Goal: Task Accomplishment & Management: Complete application form

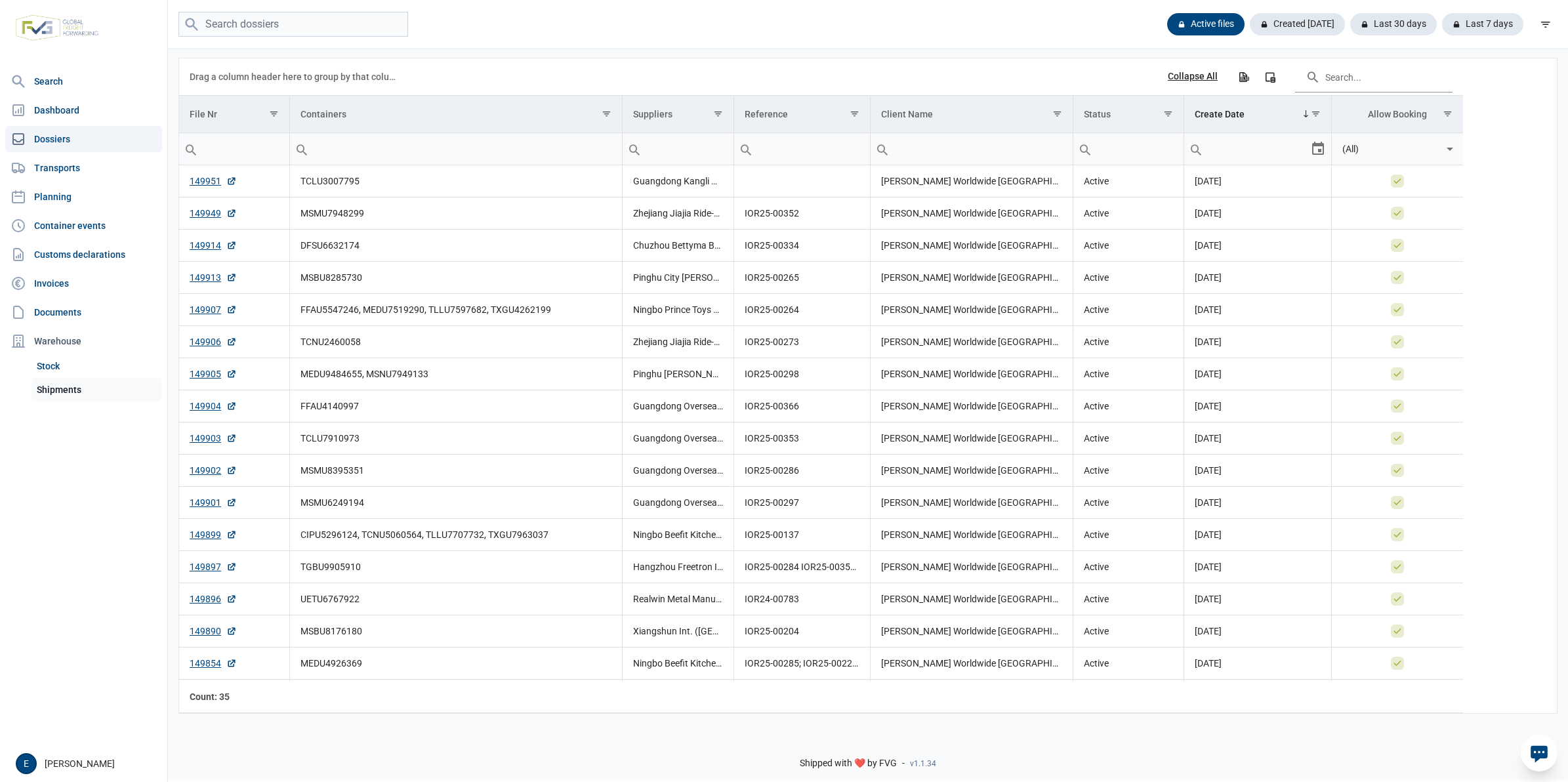
click at [80, 388] on link "Shipments" at bounding box center [96, 390] width 130 height 24
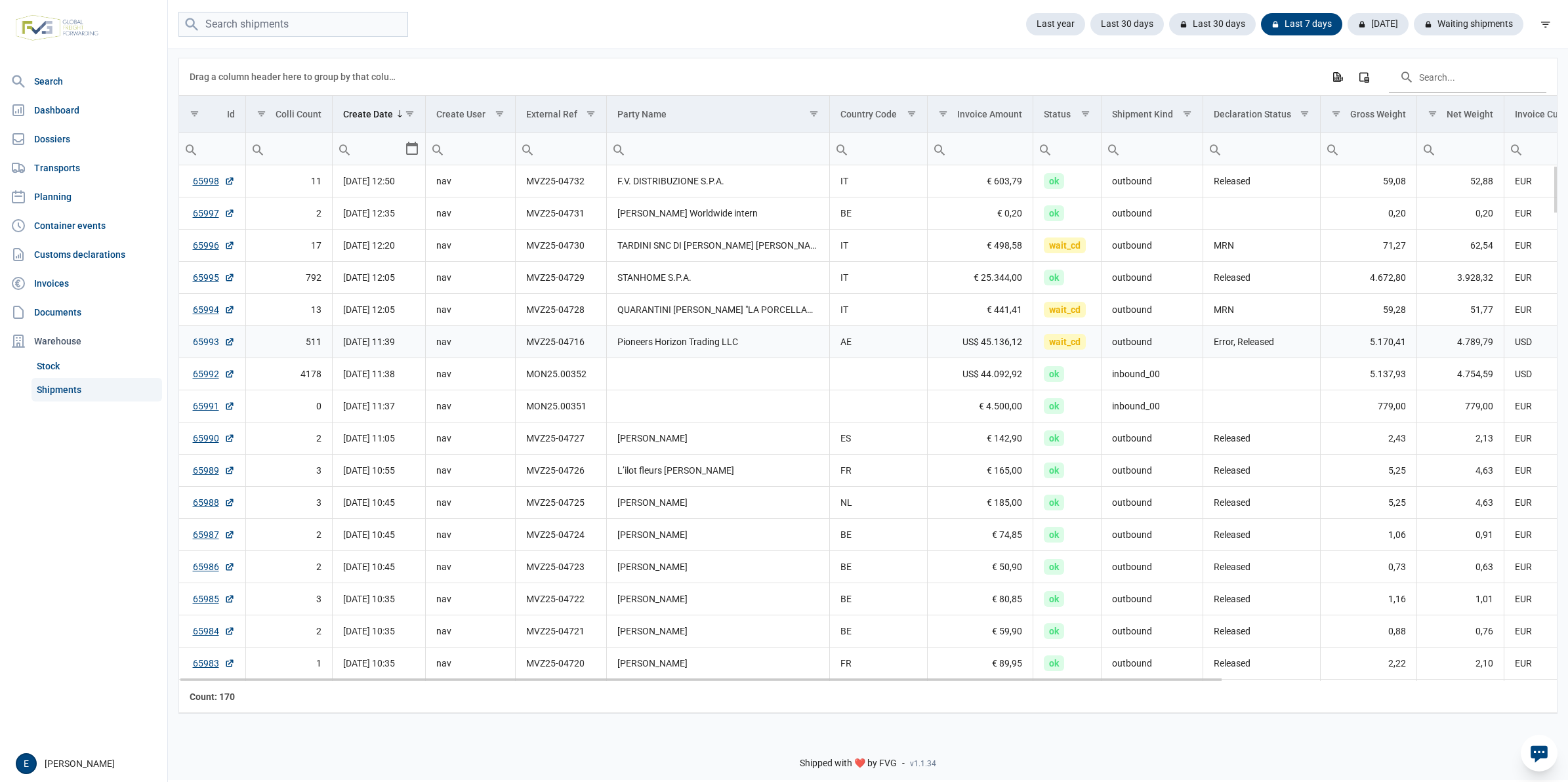
click at [202, 343] on link "65993" at bounding box center [213, 342] width 42 height 13
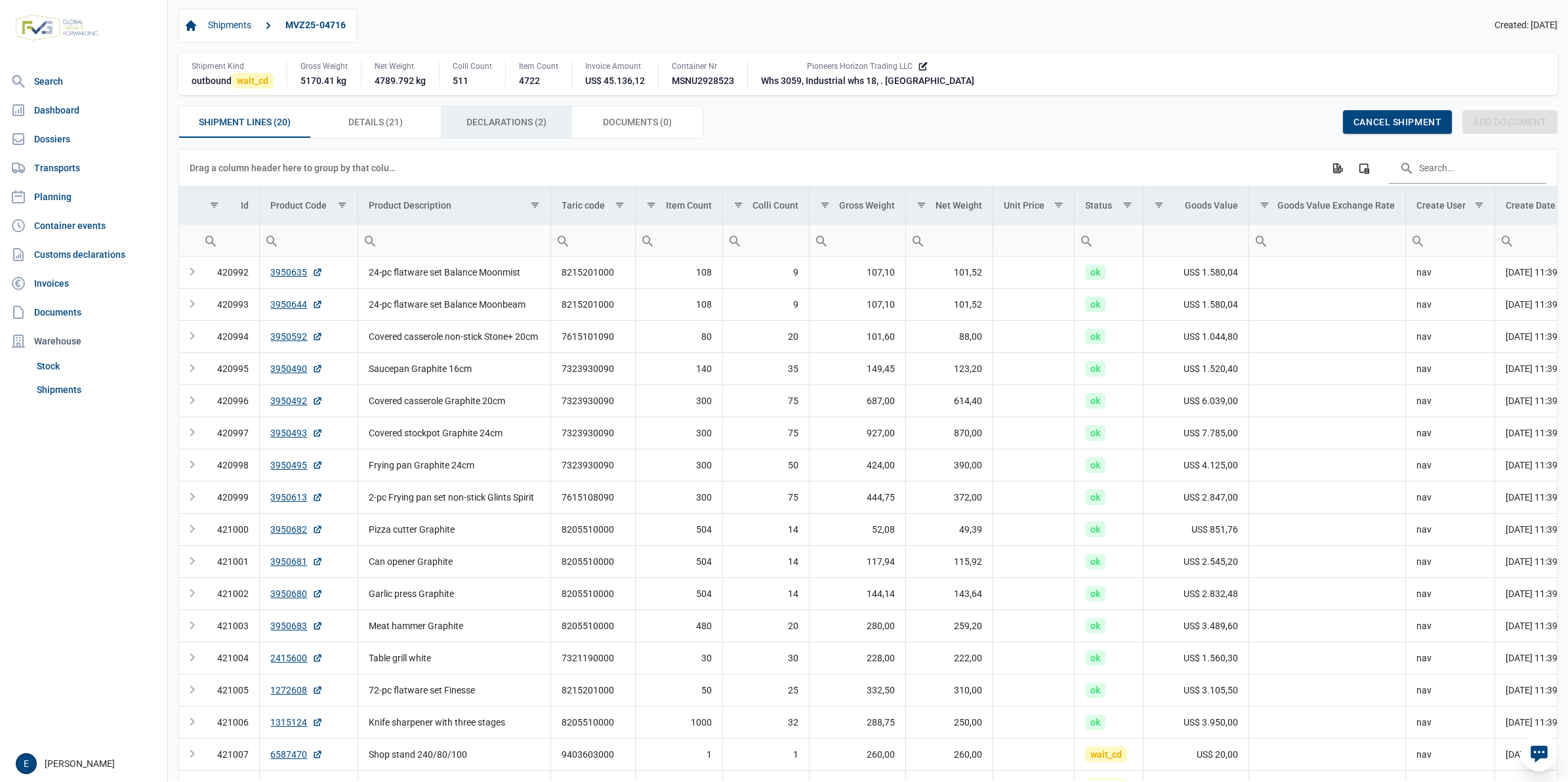
click at [503, 128] on span "Declarations (2) Declarations (2)" at bounding box center [507, 121] width 80 height 16
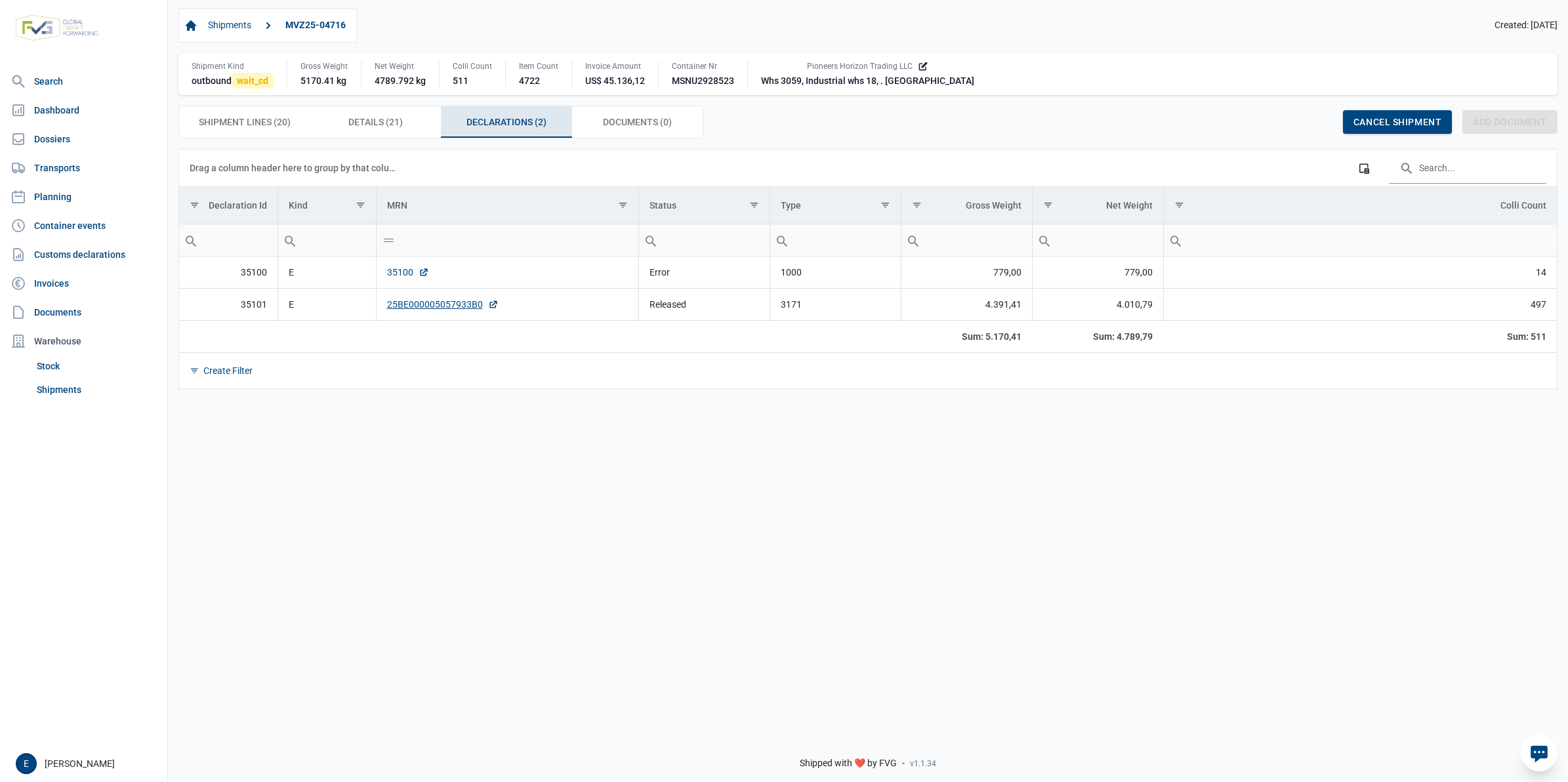
click at [402, 273] on link "35100" at bounding box center [408, 272] width 42 height 13
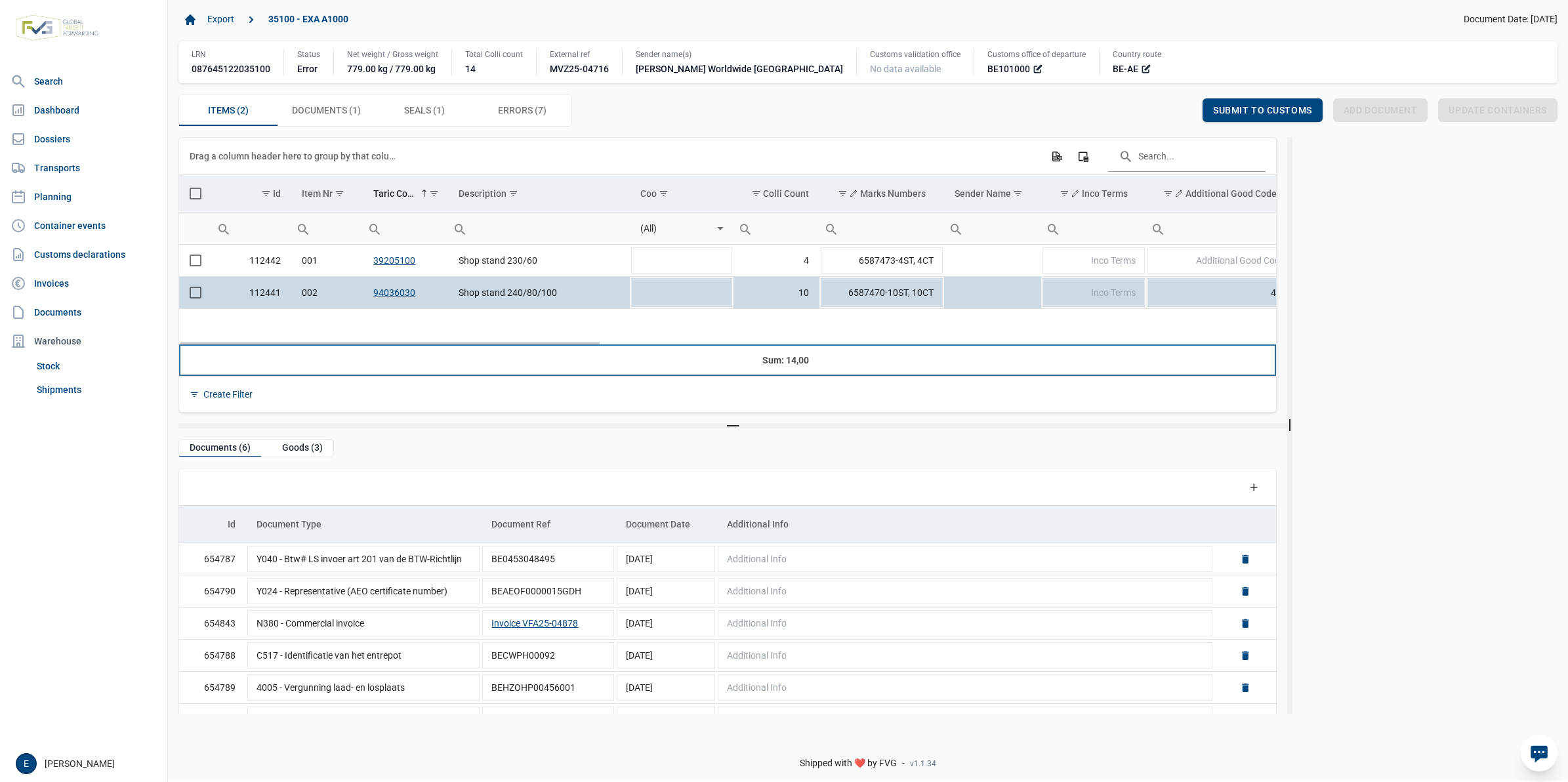
drag, startPoint x: 398, startPoint y: 294, endPoint x: 332, endPoint y: 328, distance: 74.2
click at [304, 345] on td "Data grid with 2 rows and 24 columns" at bounding box center [327, 360] width 71 height 31
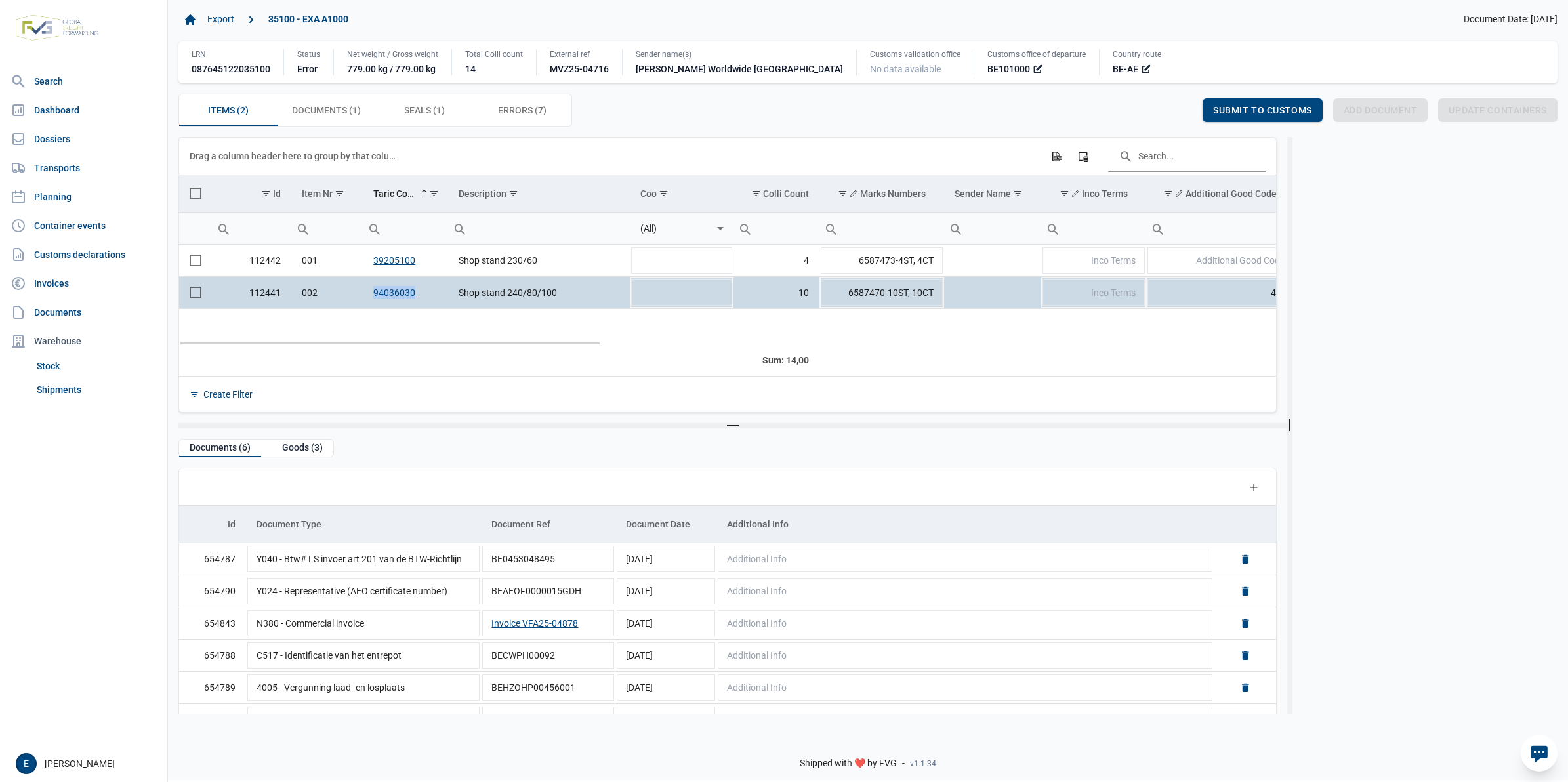
drag, startPoint x: 422, startPoint y: 299, endPoint x: 372, endPoint y: 296, distance: 50.1
click at [372, 296] on td "94036030" at bounding box center [405, 292] width 85 height 32
copy link "94036030"
click at [424, 290] on td "94036030" at bounding box center [405, 292] width 85 height 32
drag, startPoint x: 427, startPoint y: 294, endPoint x: 373, endPoint y: 296, distance: 54.0
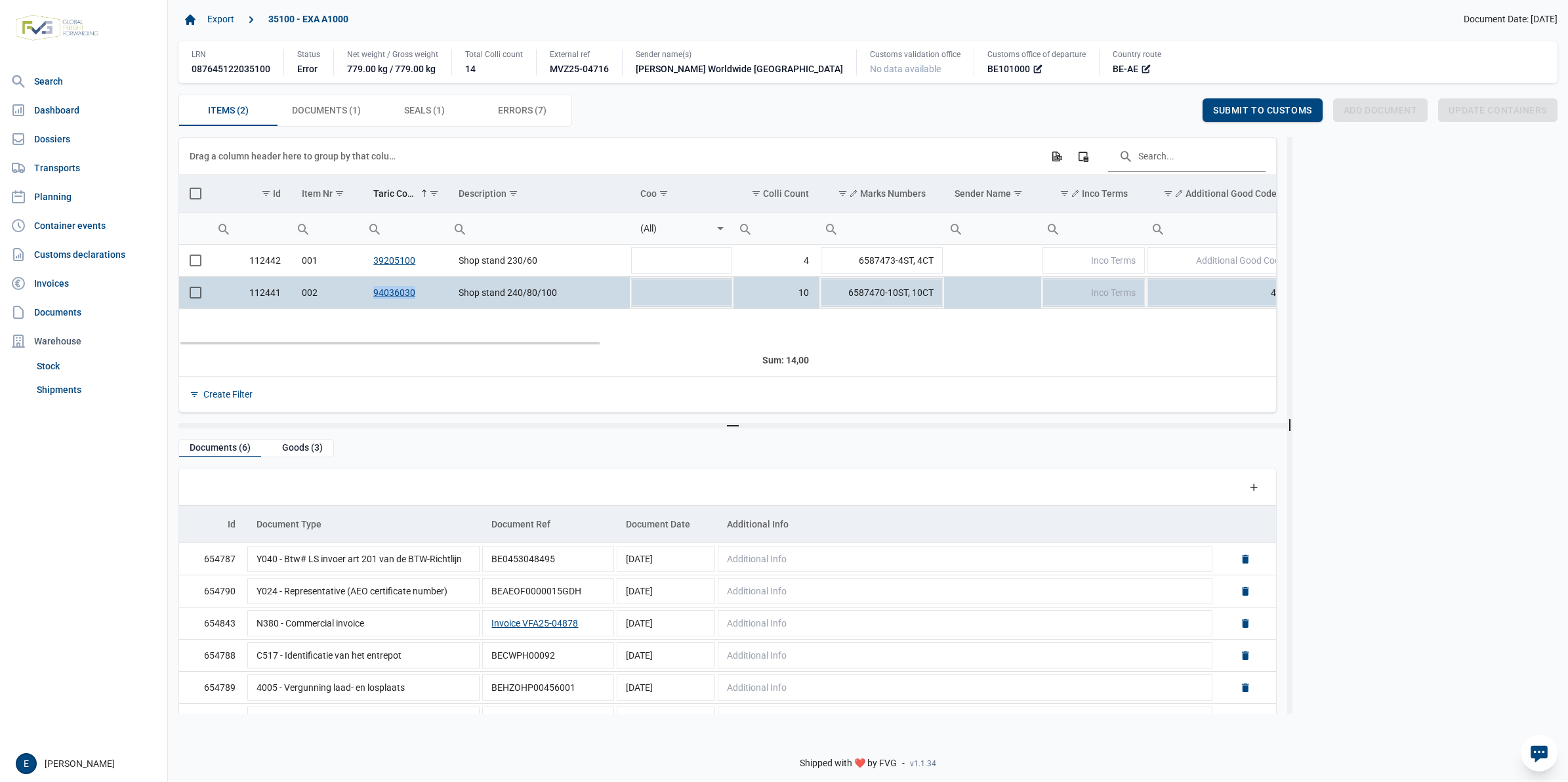
click at [373, 296] on td "94036030" at bounding box center [405, 292] width 85 height 32
copy link "94036030"
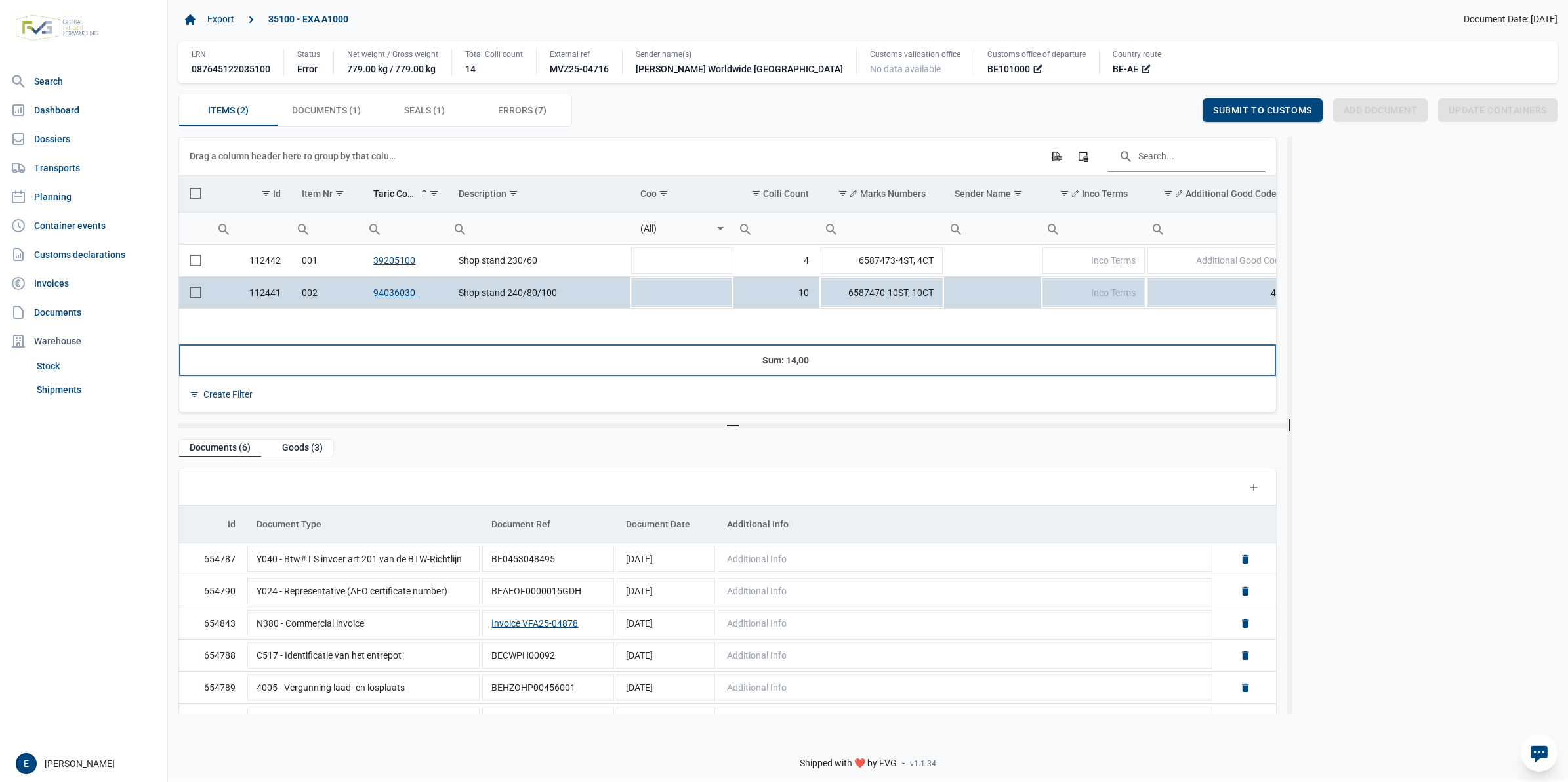
click at [464, 365] on td "Data grid with 2 rows and 24 columns" at bounding box center [539, 360] width 182 height 31
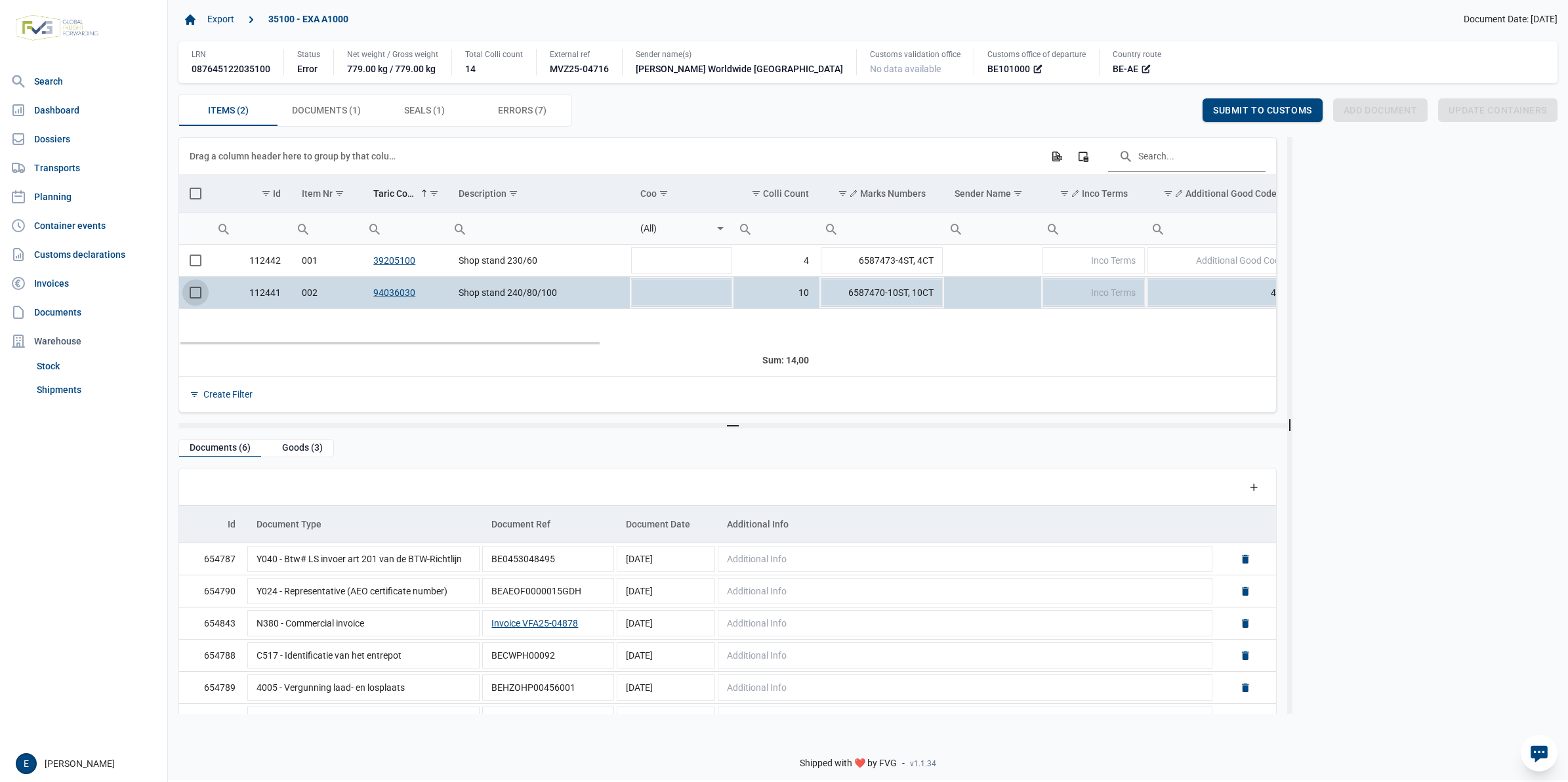
click at [199, 290] on span "Select row" at bounding box center [195, 292] width 11 height 11
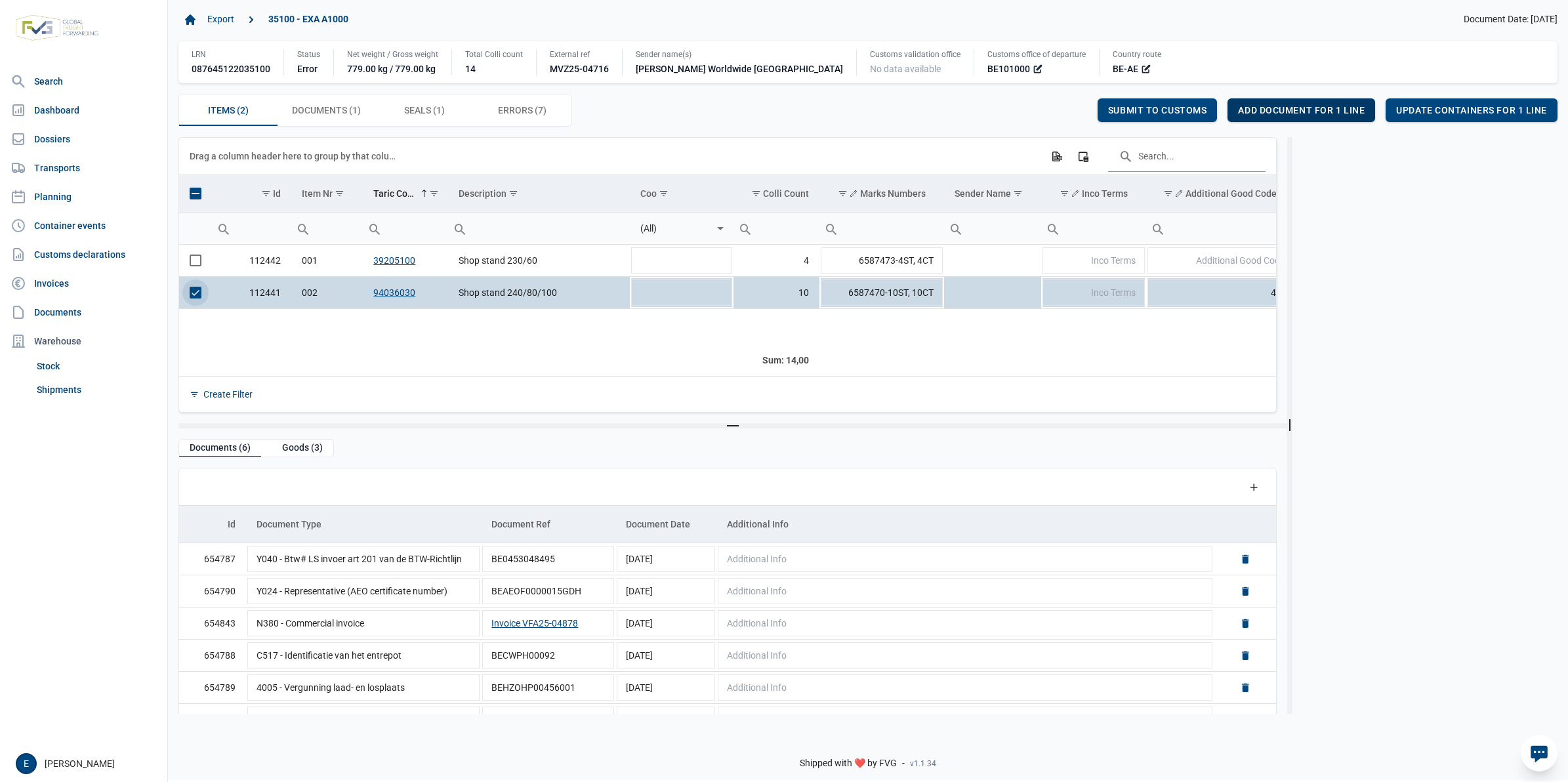
click at [1333, 116] on span "Add document for 1 line" at bounding box center [1301, 110] width 126 height 11
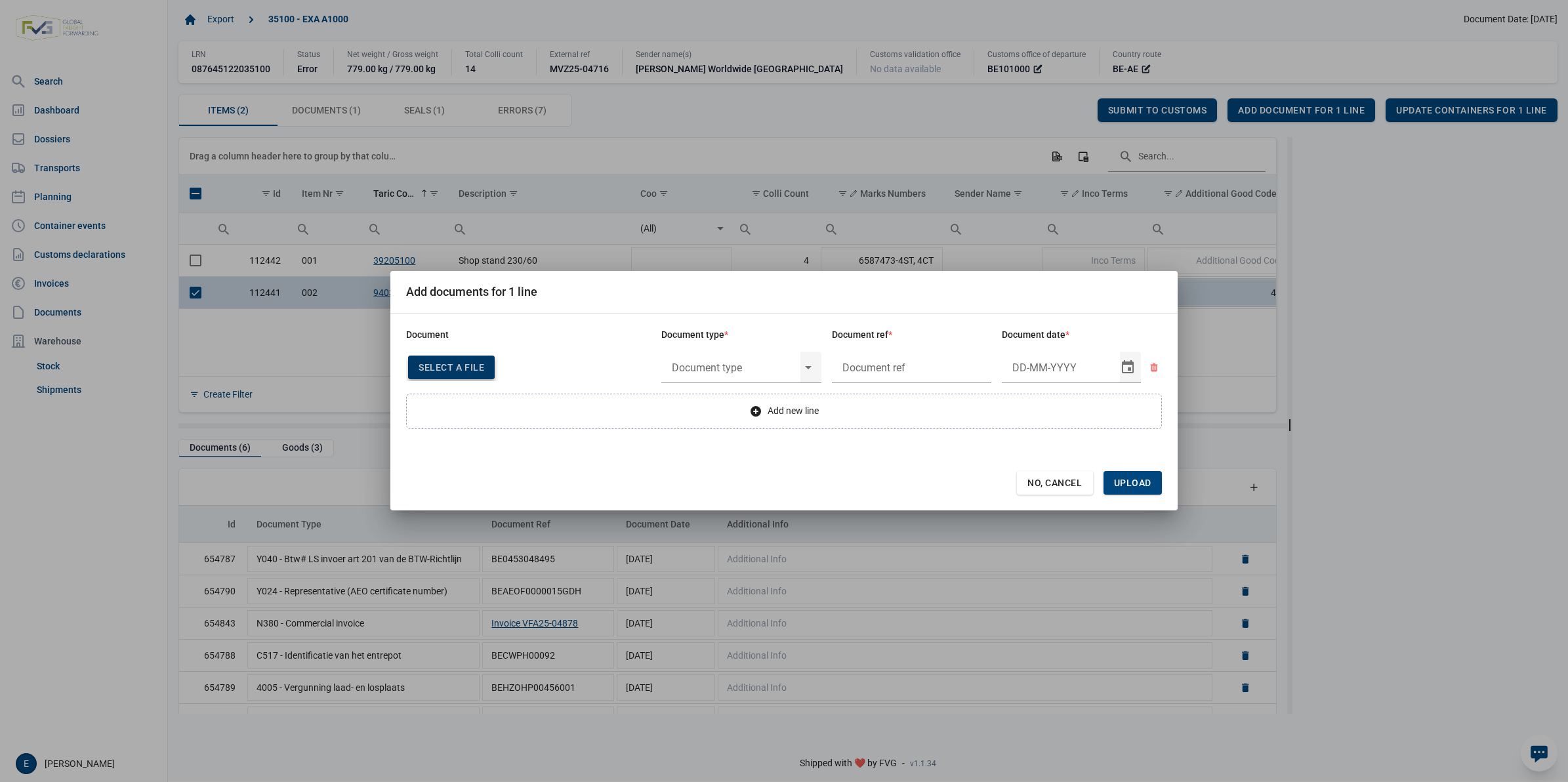
click at [473, 364] on span "Select a file" at bounding box center [451, 367] width 66 height 11
click at [719, 365] on input "text" at bounding box center [731, 368] width 139 height 31
click at [719, 399] on div "Y935 - Not covered Regulation (EU) 1332/2013 (OJ L 335)" at bounding box center [741, 404] width 160 height 31
type input "Y935 - Not covered Regulation (EU) 1332/2013 (OJ L 335)"
click at [878, 363] on input "text" at bounding box center [912, 368] width 160 height 31
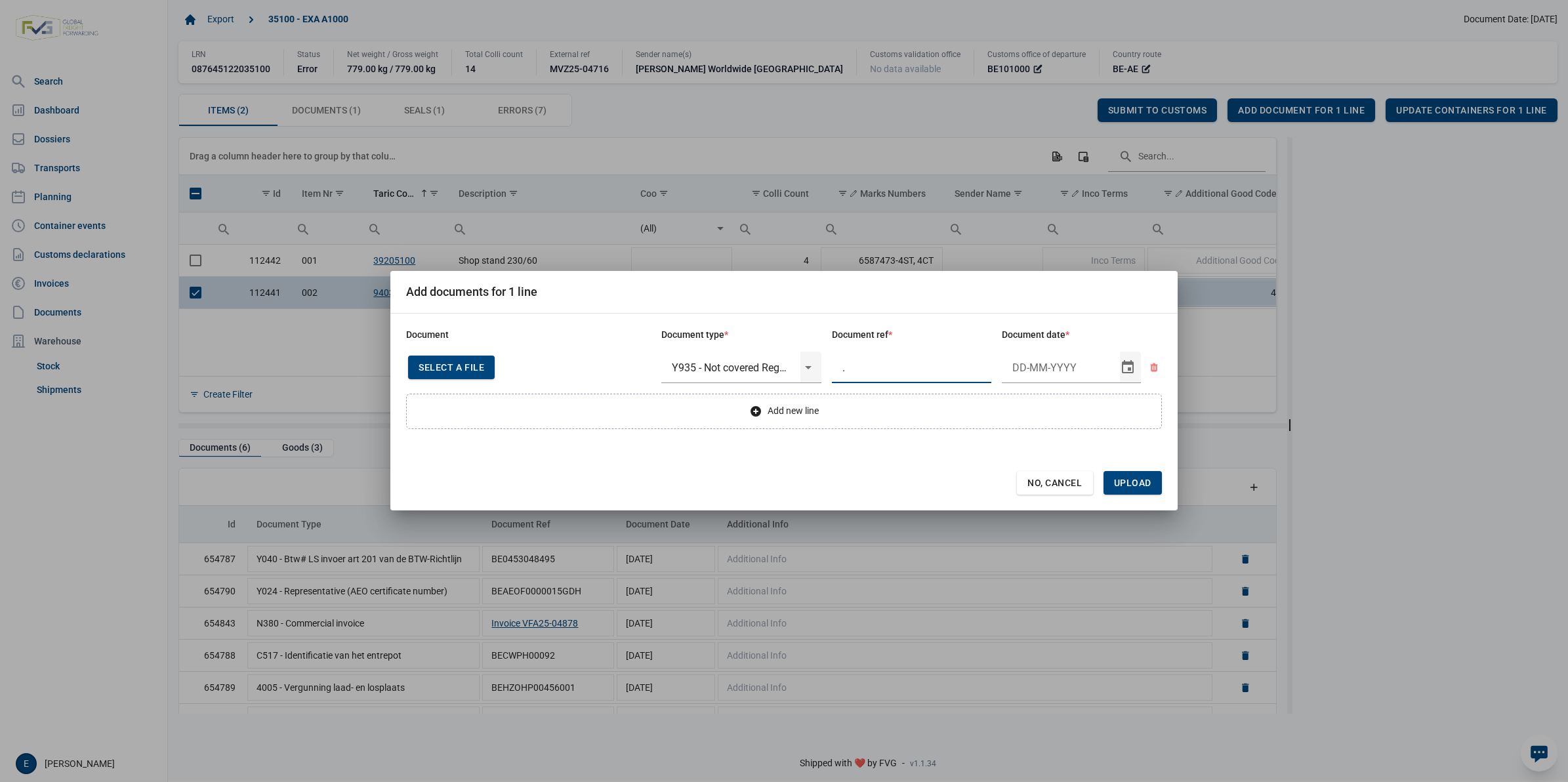
type input "."
type input "4-9-2025"
click at [799, 418] on div "Add new line" at bounding box center [784, 411] width 756 height 35
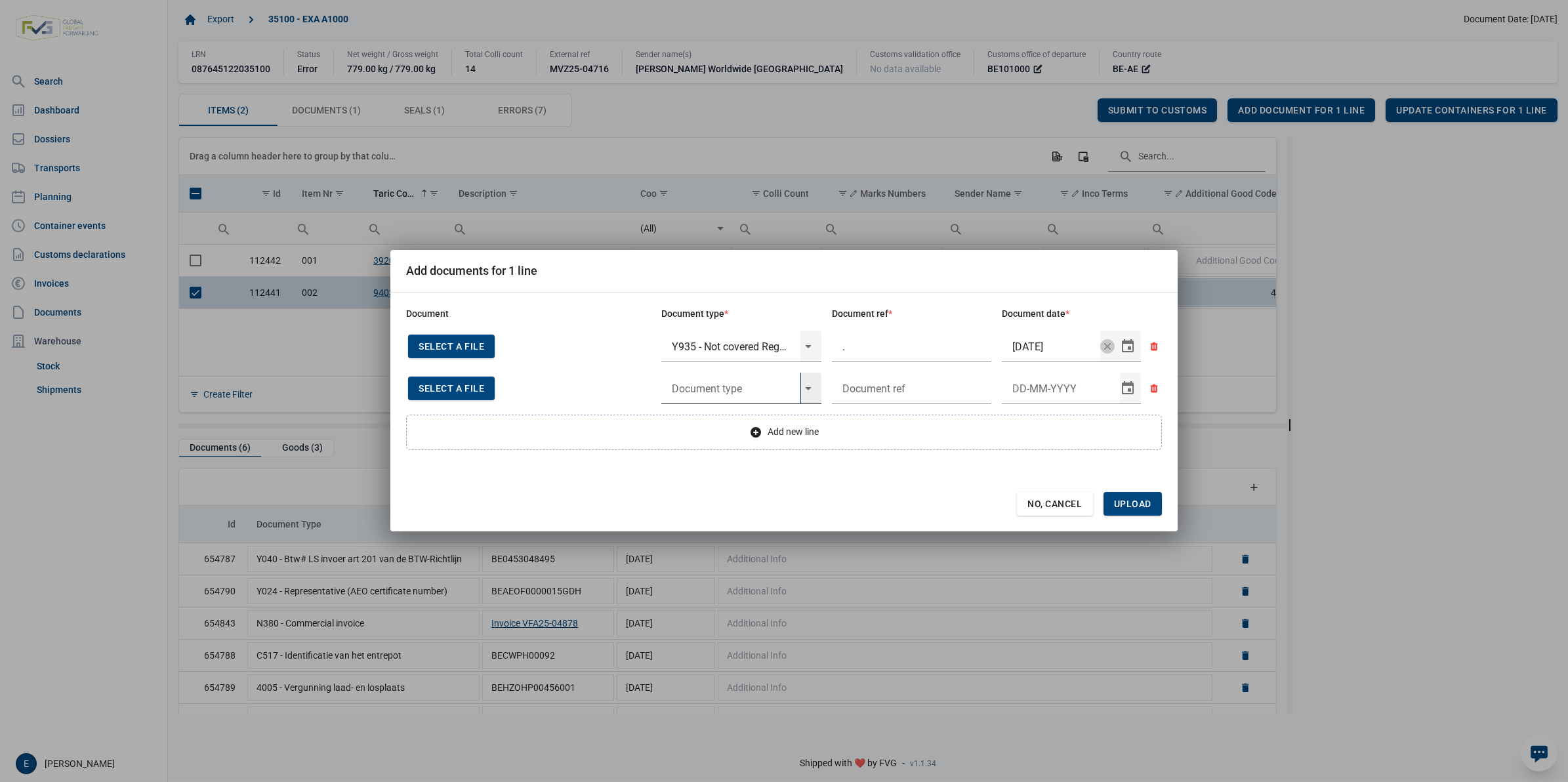
click at [697, 391] on input "text" at bounding box center [731, 388] width 139 height 31
type input "y903"
click at [901, 392] on input "text" at bounding box center [912, 388] width 160 height 31
type input "."
type input "4-9-2025"
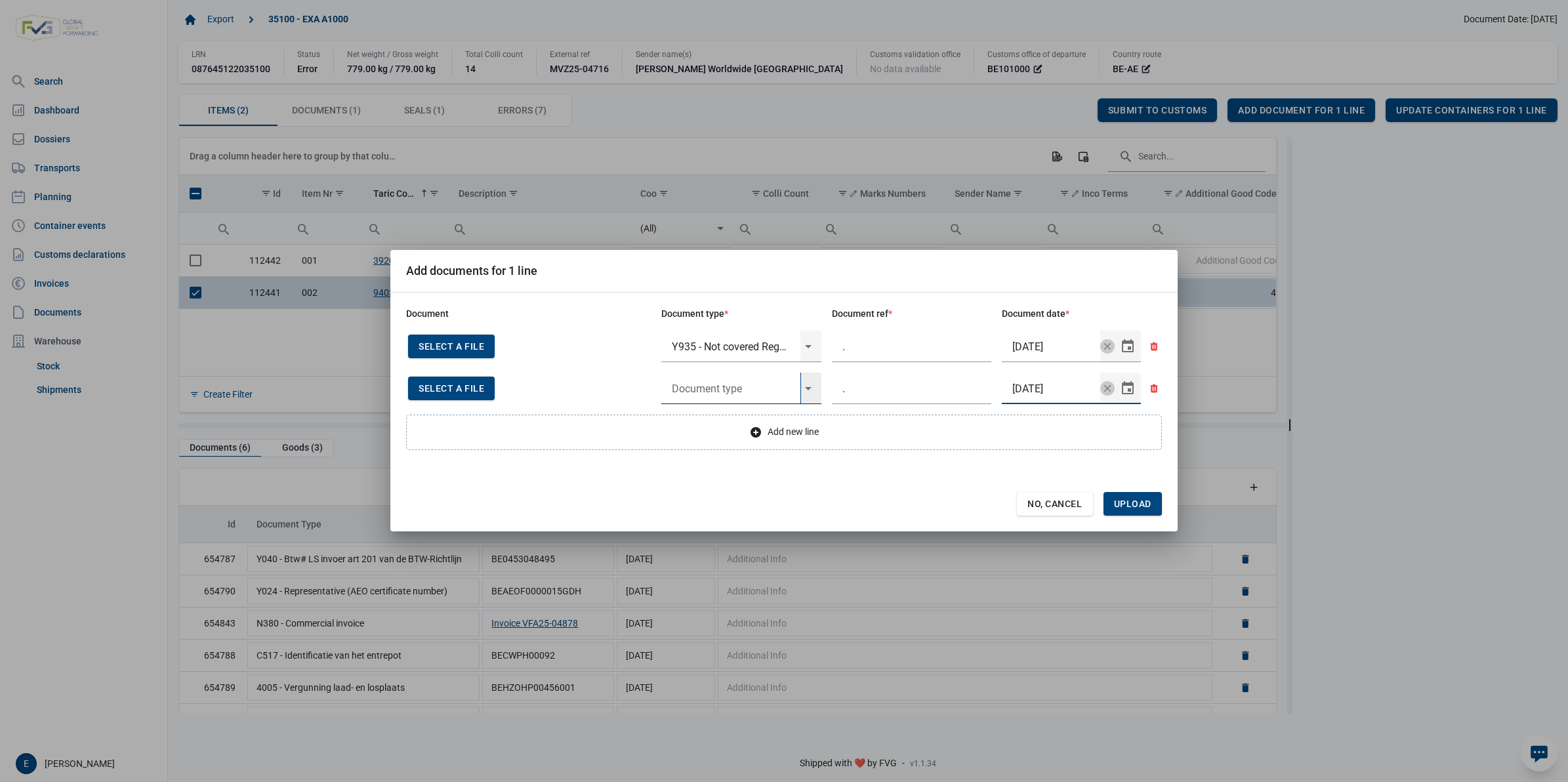
click at [758, 385] on input "text" at bounding box center [731, 388] width 139 height 31
click at [743, 425] on div "Y903 - Not included in the list of cultural goods" at bounding box center [741, 425] width 160 height 31
type input "Y903 - Not included in the list of cultural goods"
click at [730, 435] on div "Add new line" at bounding box center [784, 432] width 756 height 35
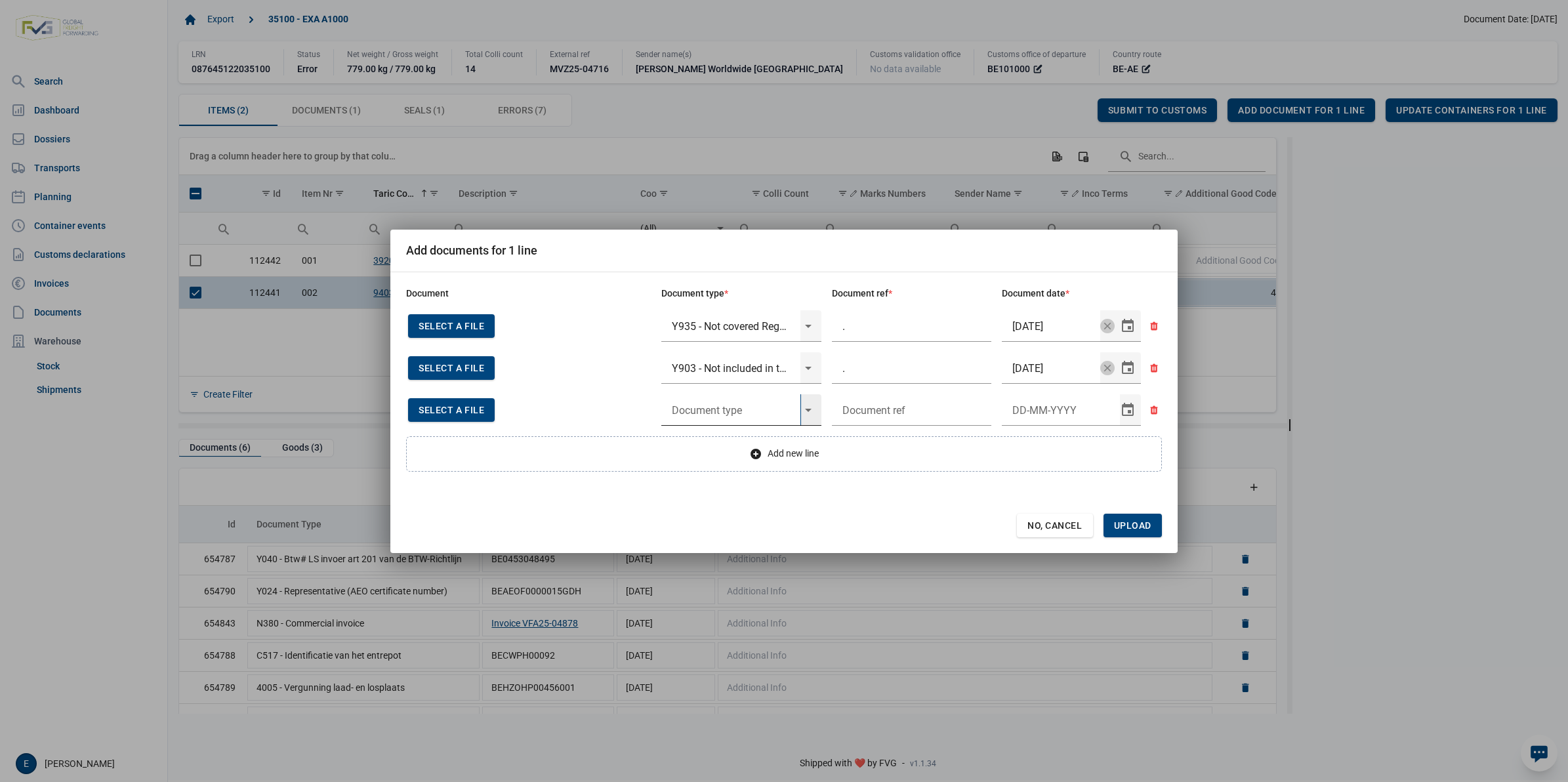
click at [739, 405] on input "text" at bounding box center [731, 410] width 139 height 31
click at [732, 447] on div "Y900 - No CITES (Washington Convention)" at bounding box center [741, 446] width 160 height 31
type input "Y900 - No CITES (Washington Convention)"
click at [884, 411] on input "text" at bounding box center [912, 410] width 160 height 31
type input "."
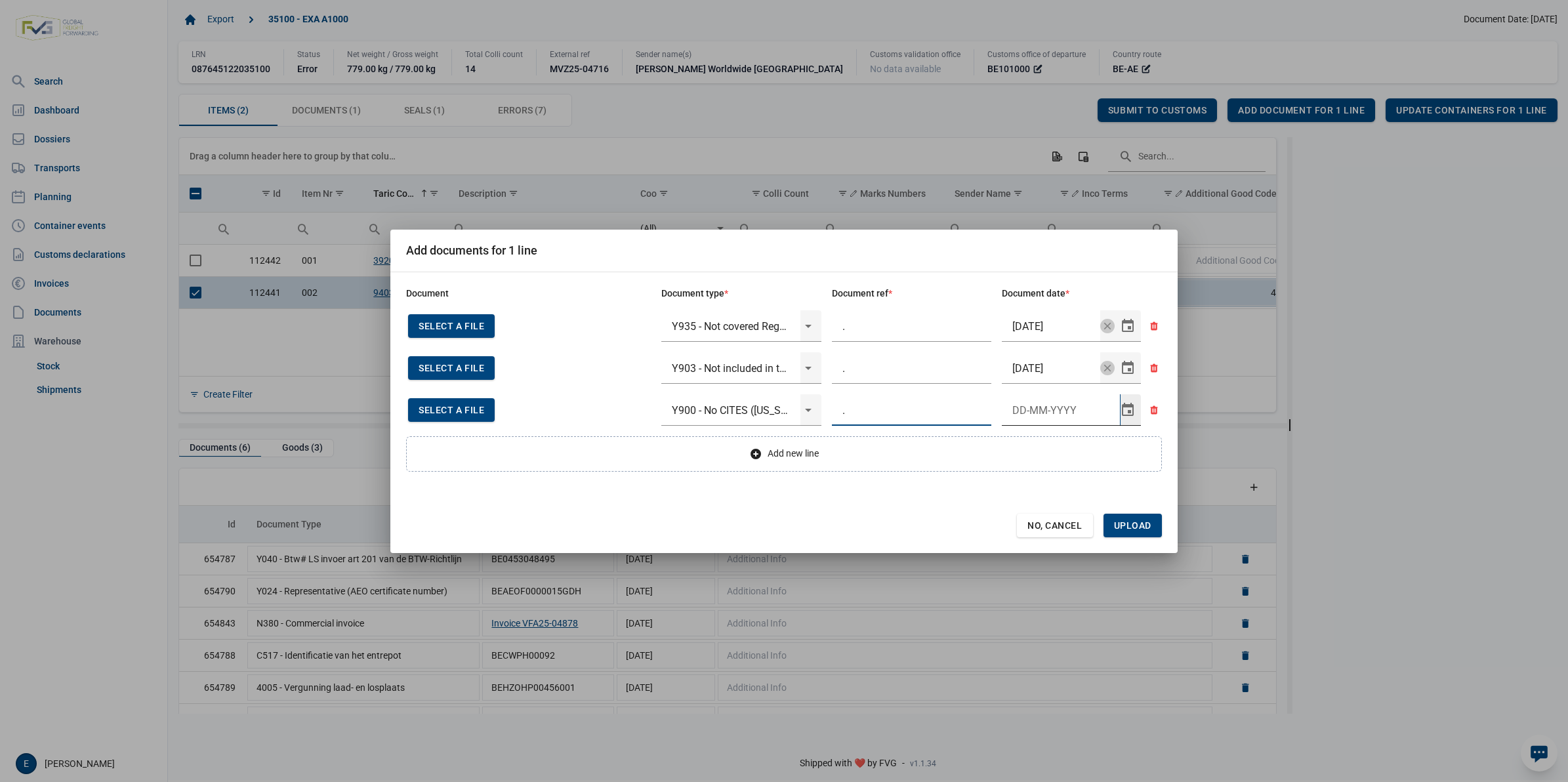
click at [1050, 402] on input "Document date" at bounding box center [1061, 410] width 118 height 31
type input "4-9-2025"
click at [750, 461] on div "Add new line" at bounding box center [784, 454] width 756 height 35
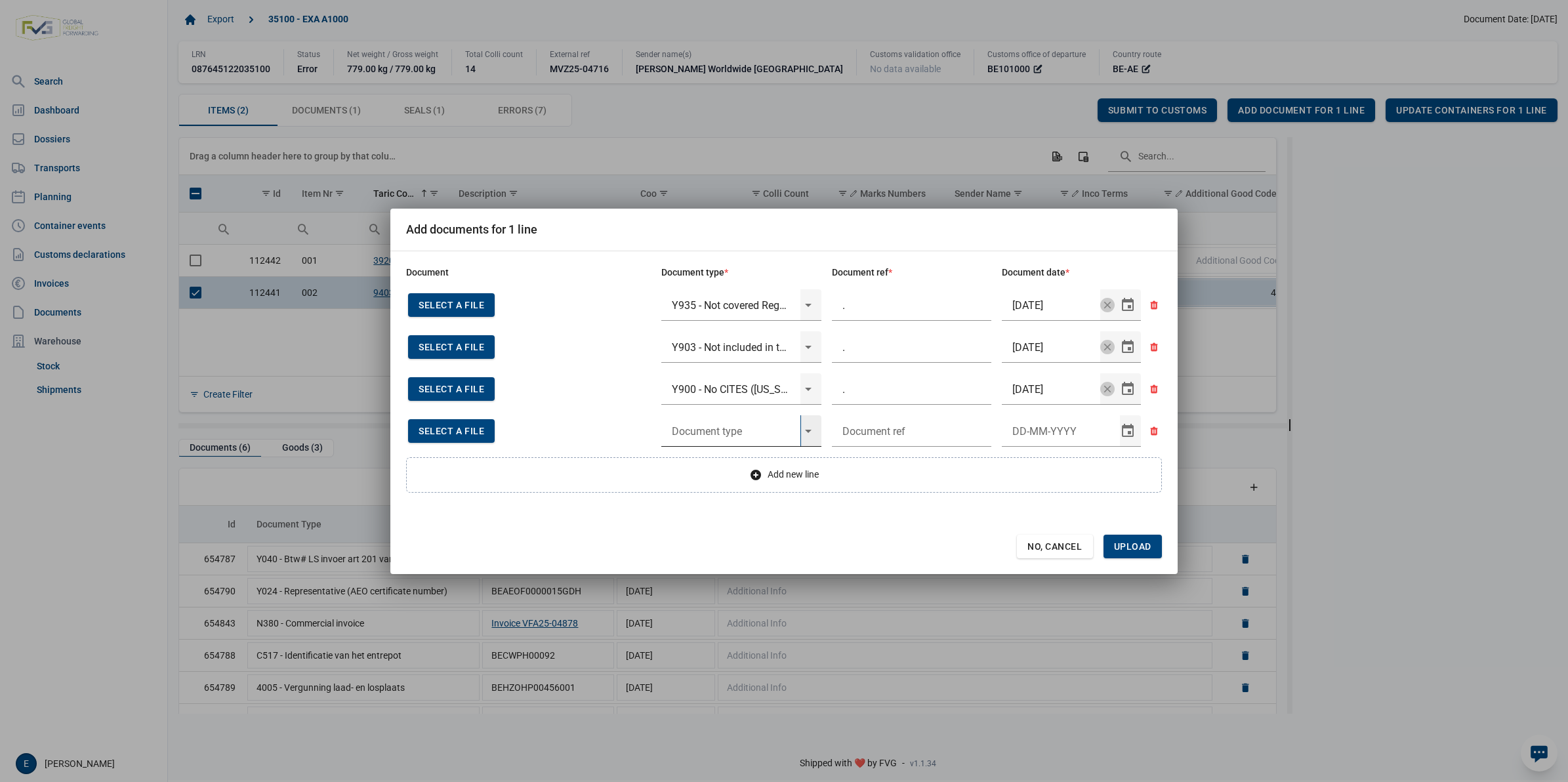
click at [742, 432] on input "text" at bounding box center [731, 431] width 139 height 31
click at [738, 460] on div "Y904 - Not in TR footnotes linked to the measure" at bounding box center [741, 467] width 160 height 31
type input "Y904 - Not in TR footnotes linked to the measure"
click at [878, 437] on input "text" at bounding box center [912, 431] width 160 height 31
type input "."
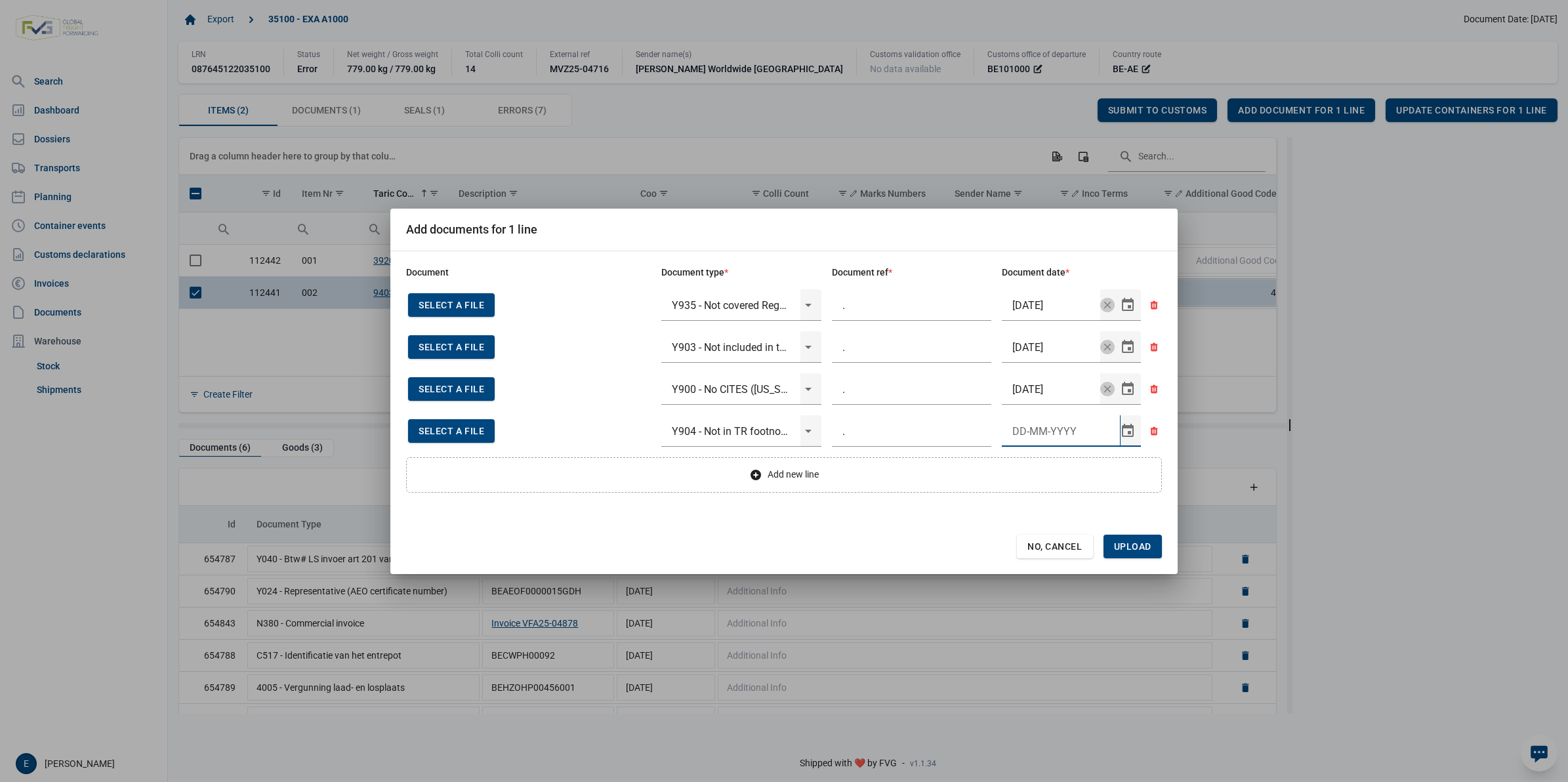
click at [1027, 423] on input "Document date" at bounding box center [1061, 431] width 118 height 31
type input "4-9-2025"
click at [1131, 550] on span "Upload" at bounding box center [1133, 546] width 38 height 11
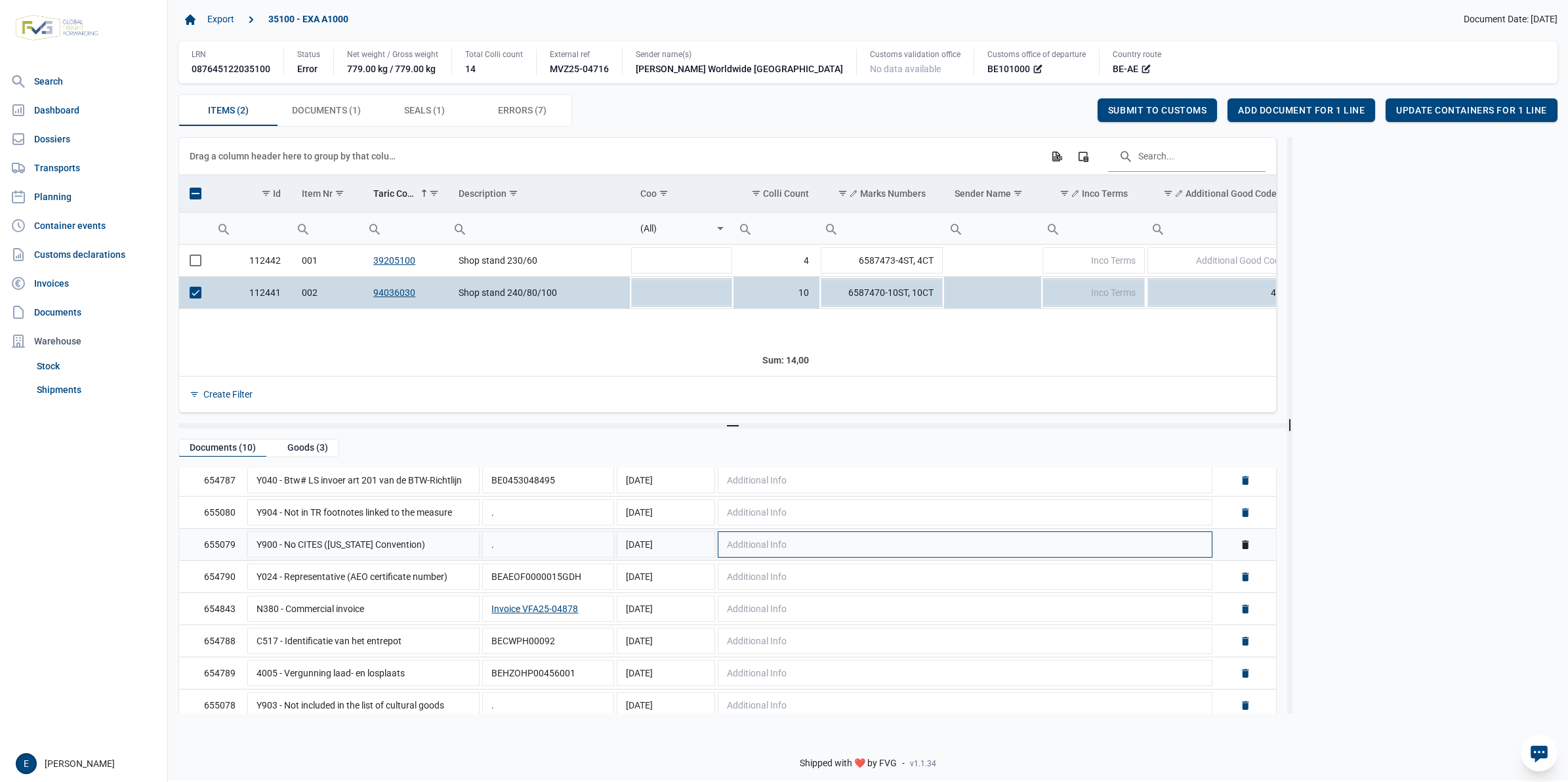
scroll to position [153, 0]
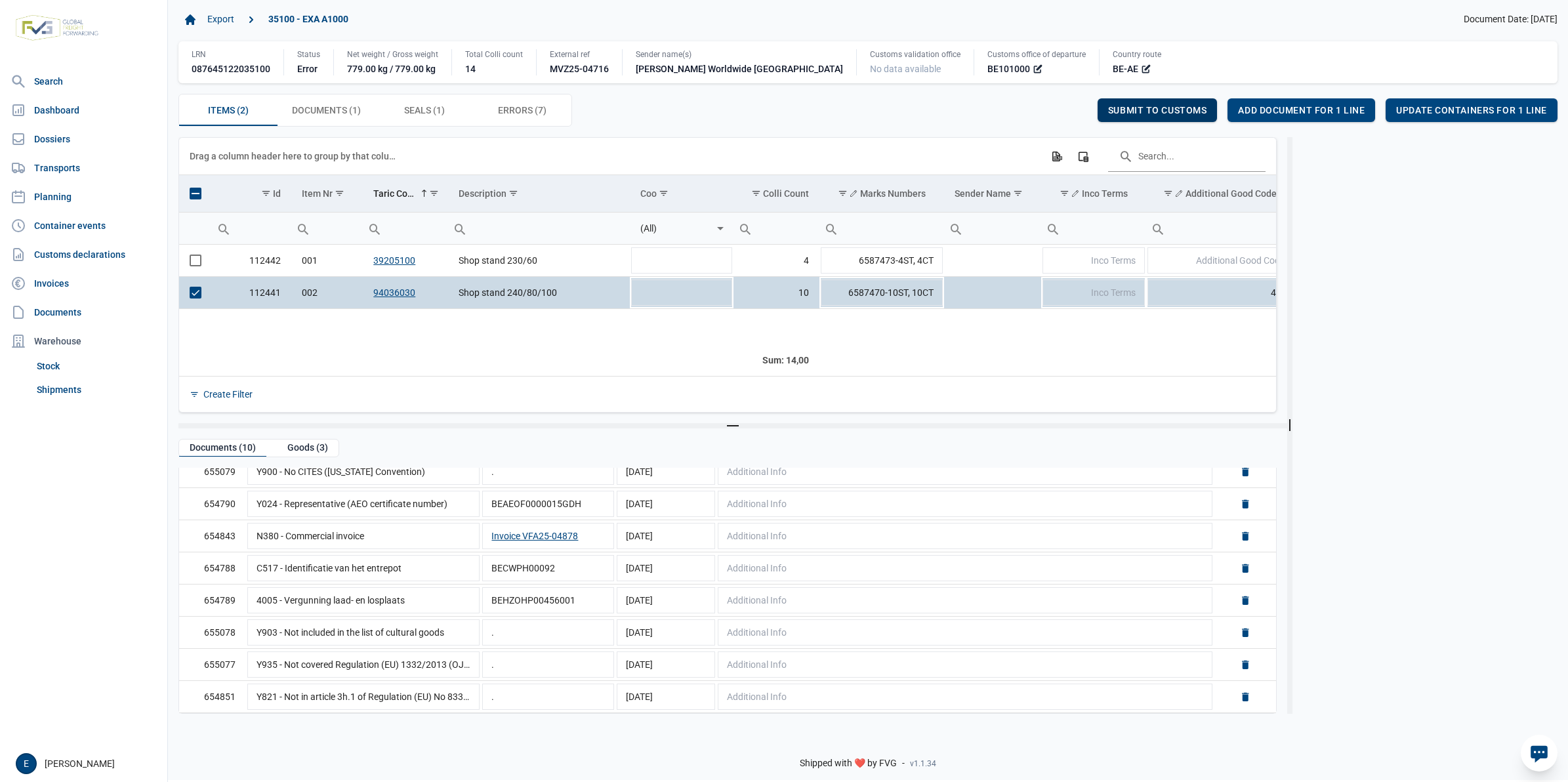
click at [1171, 107] on span "Submit to customs" at bounding box center [1158, 110] width 99 height 11
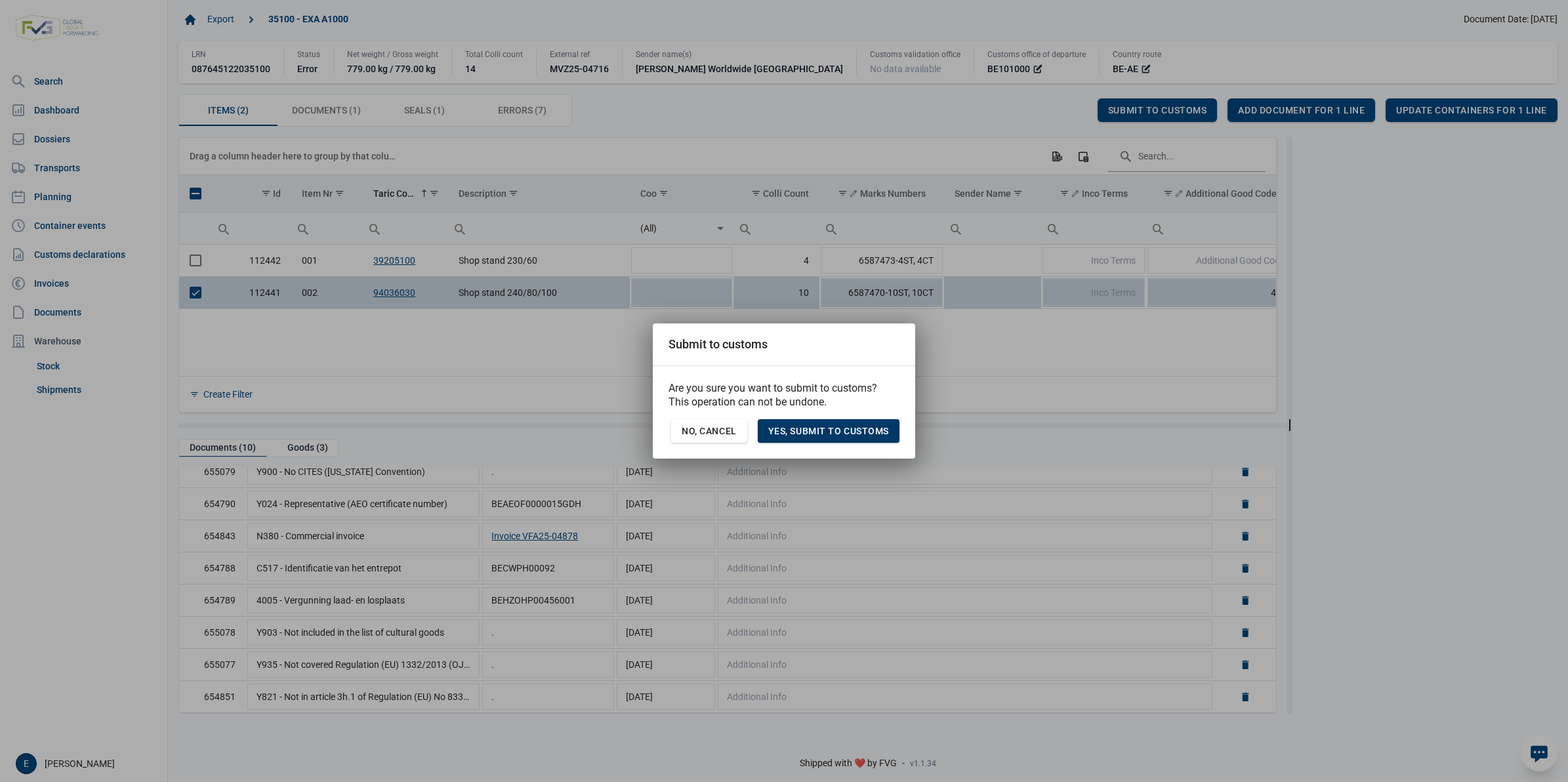
click at [811, 434] on span "Yes, Submit to customs" at bounding box center [828, 431] width 121 height 11
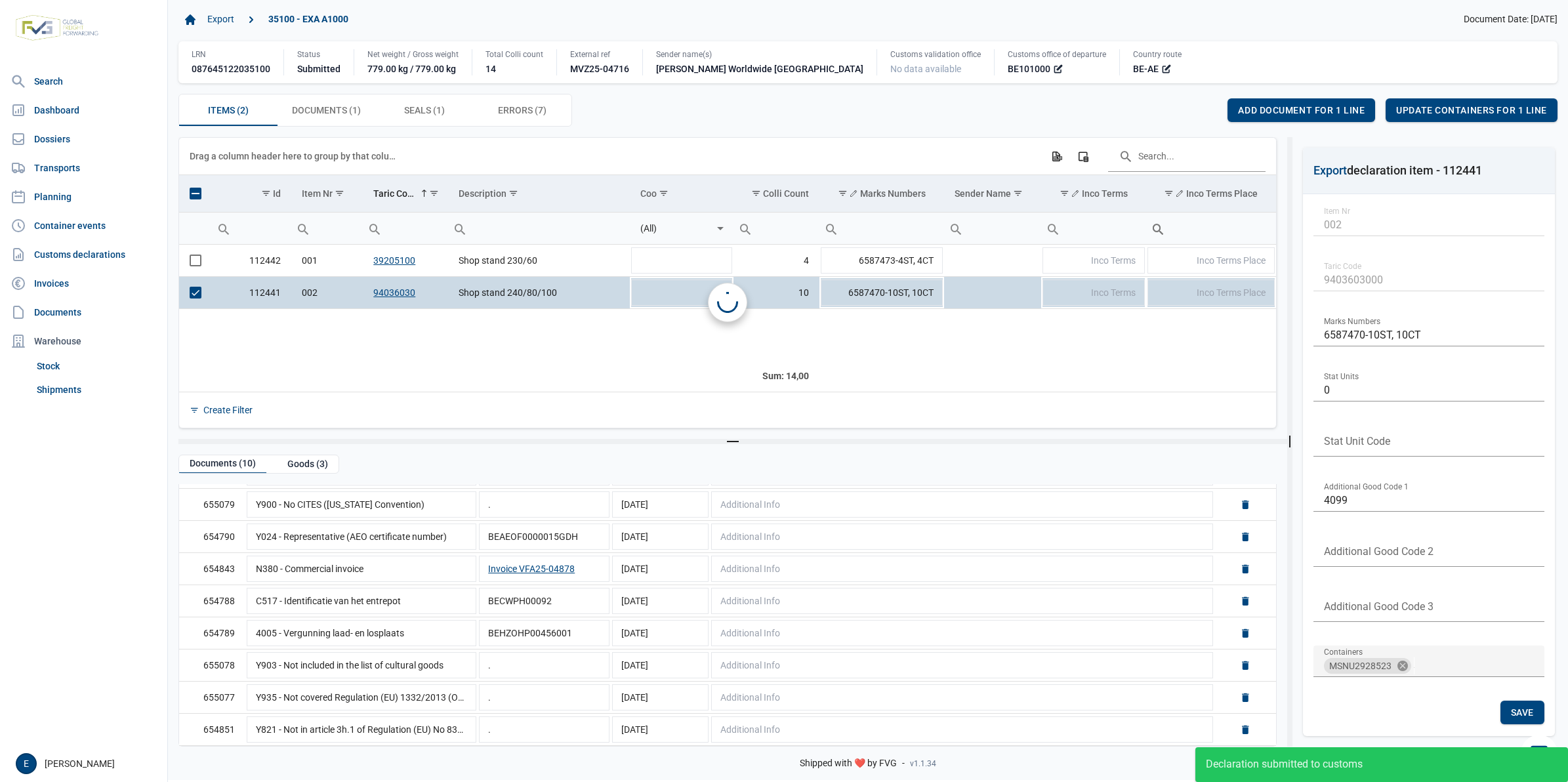
scroll to position [0, 0]
